Goal: Task Accomplishment & Management: Use online tool/utility

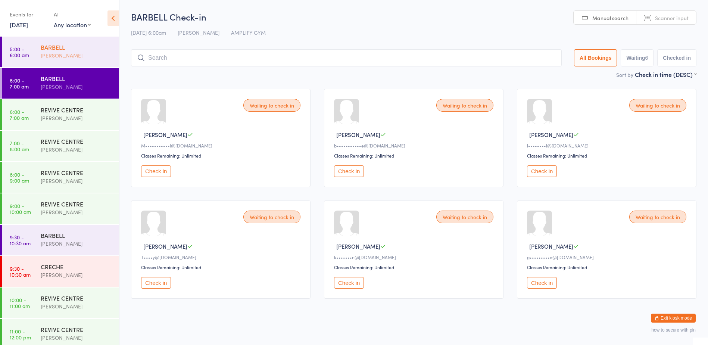
click at [73, 53] on div "[PERSON_NAME]" at bounding box center [77, 55] width 72 height 9
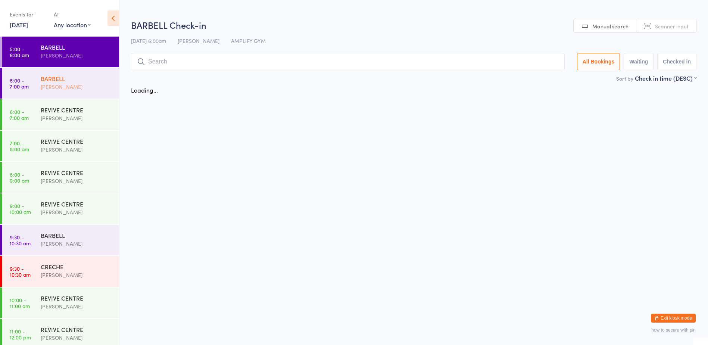
click at [66, 85] on div "[PERSON_NAME]" at bounding box center [77, 86] width 72 height 9
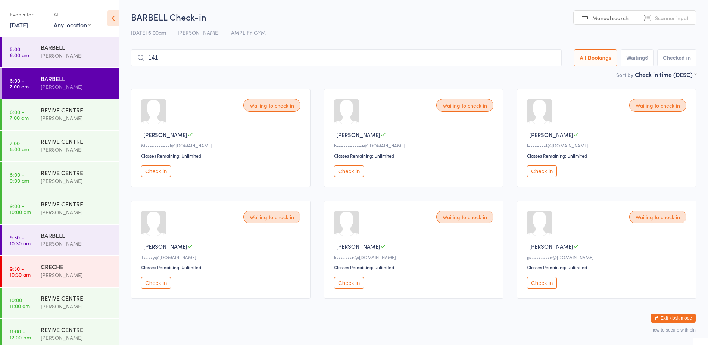
type input "1415"
type input "100315781285129815401576"
click at [546, 57] on input "100315781285129815401576" at bounding box center [345, 57] width 428 height 17
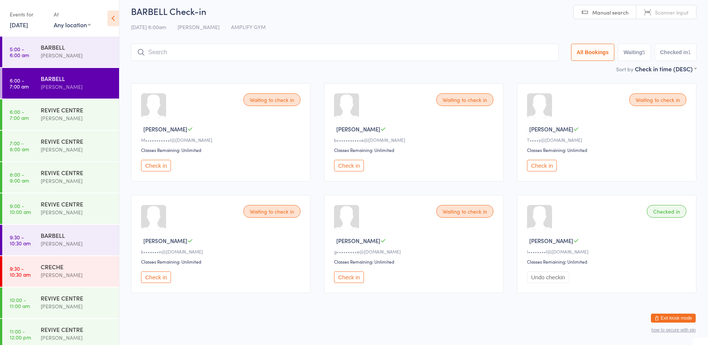
click at [348, 275] on button "Check in" at bounding box center [349, 277] width 30 height 12
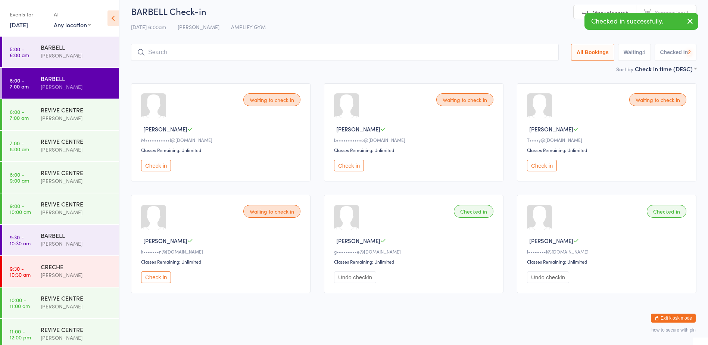
click at [147, 277] on button "Check in" at bounding box center [156, 277] width 30 height 12
click at [535, 166] on button "Check in" at bounding box center [542, 166] width 30 height 12
click at [355, 164] on button "Check in" at bounding box center [349, 166] width 30 height 12
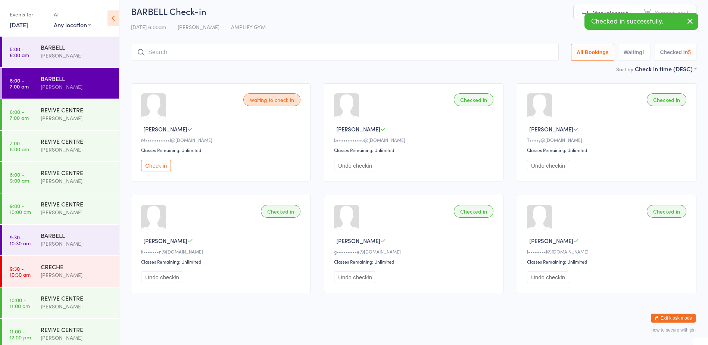
click at [149, 164] on button "Check in" at bounding box center [156, 166] width 30 height 12
click at [171, 49] on input "search" at bounding box center [346, 52] width 431 height 17
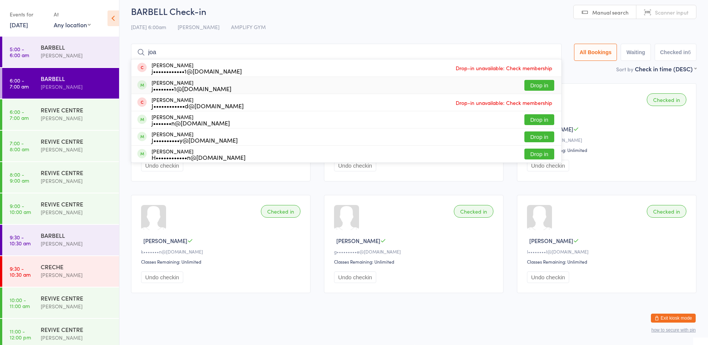
type input "joa"
click at [542, 83] on button "Drop in" at bounding box center [539, 85] width 30 height 11
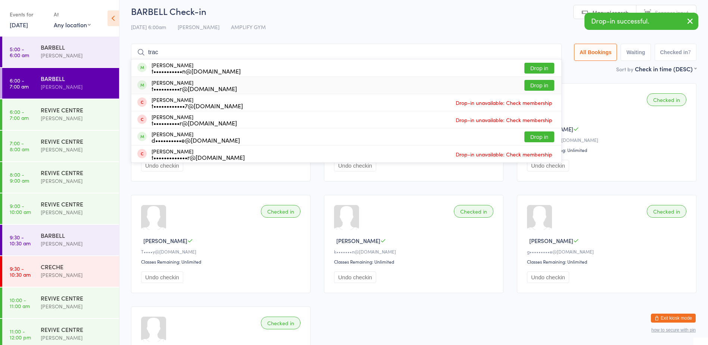
type input "trac"
click at [526, 86] on button "Drop in" at bounding box center [539, 85] width 30 height 11
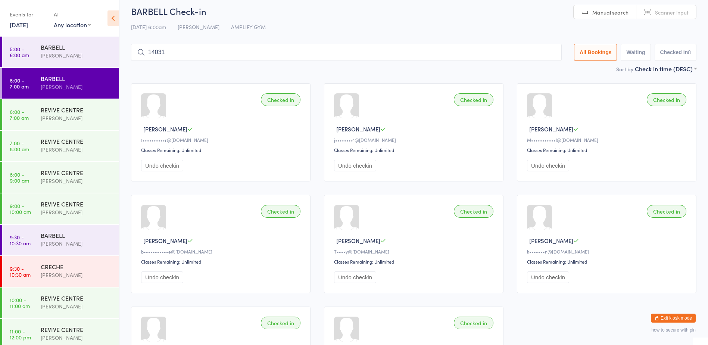
type input "1403"
